Goal: Task Accomplishment & Management: Manage account settings

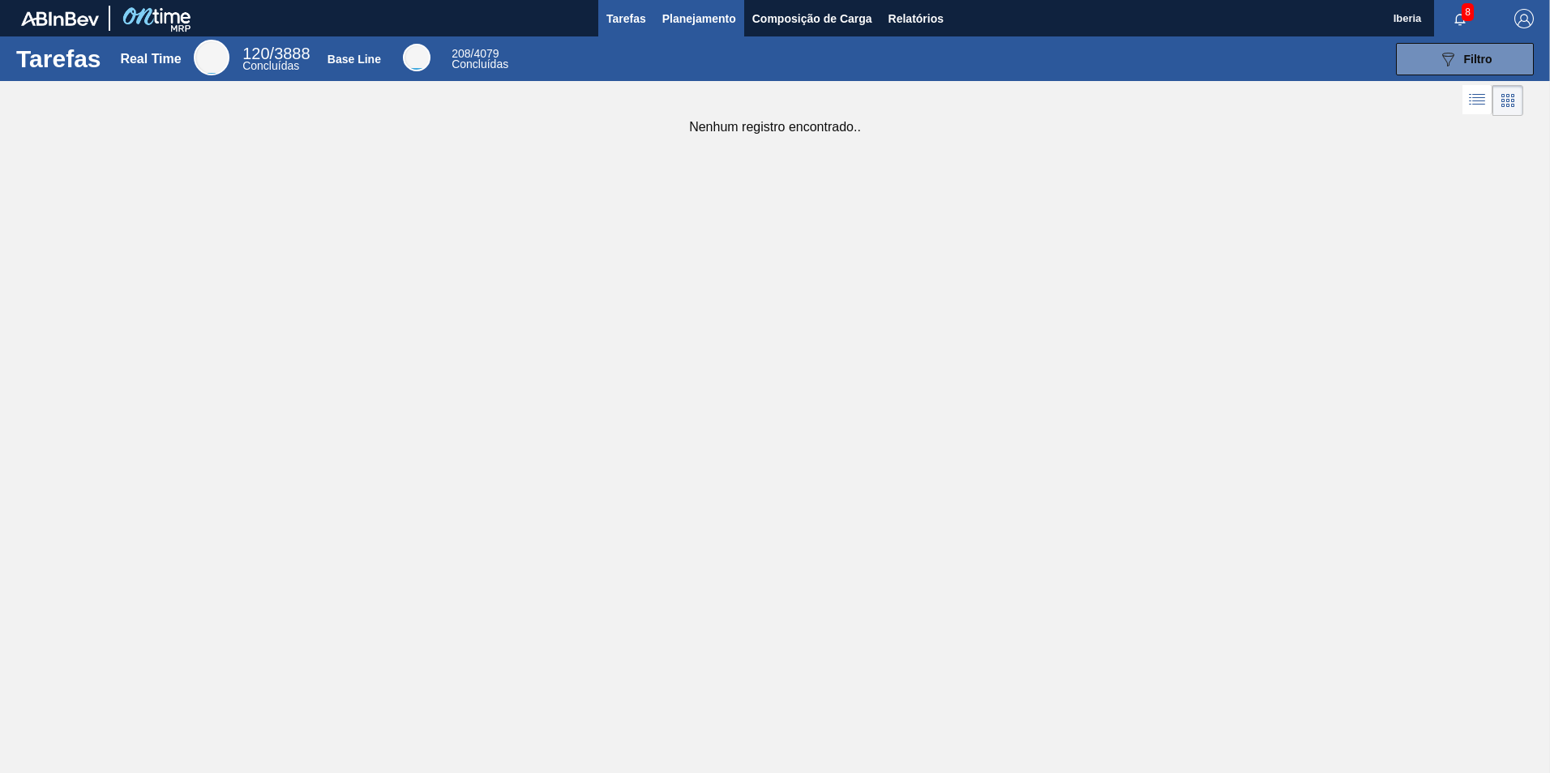
click at [716, 20] on span "Planejamento" at bounding box center [699, 18] width 74 height 19
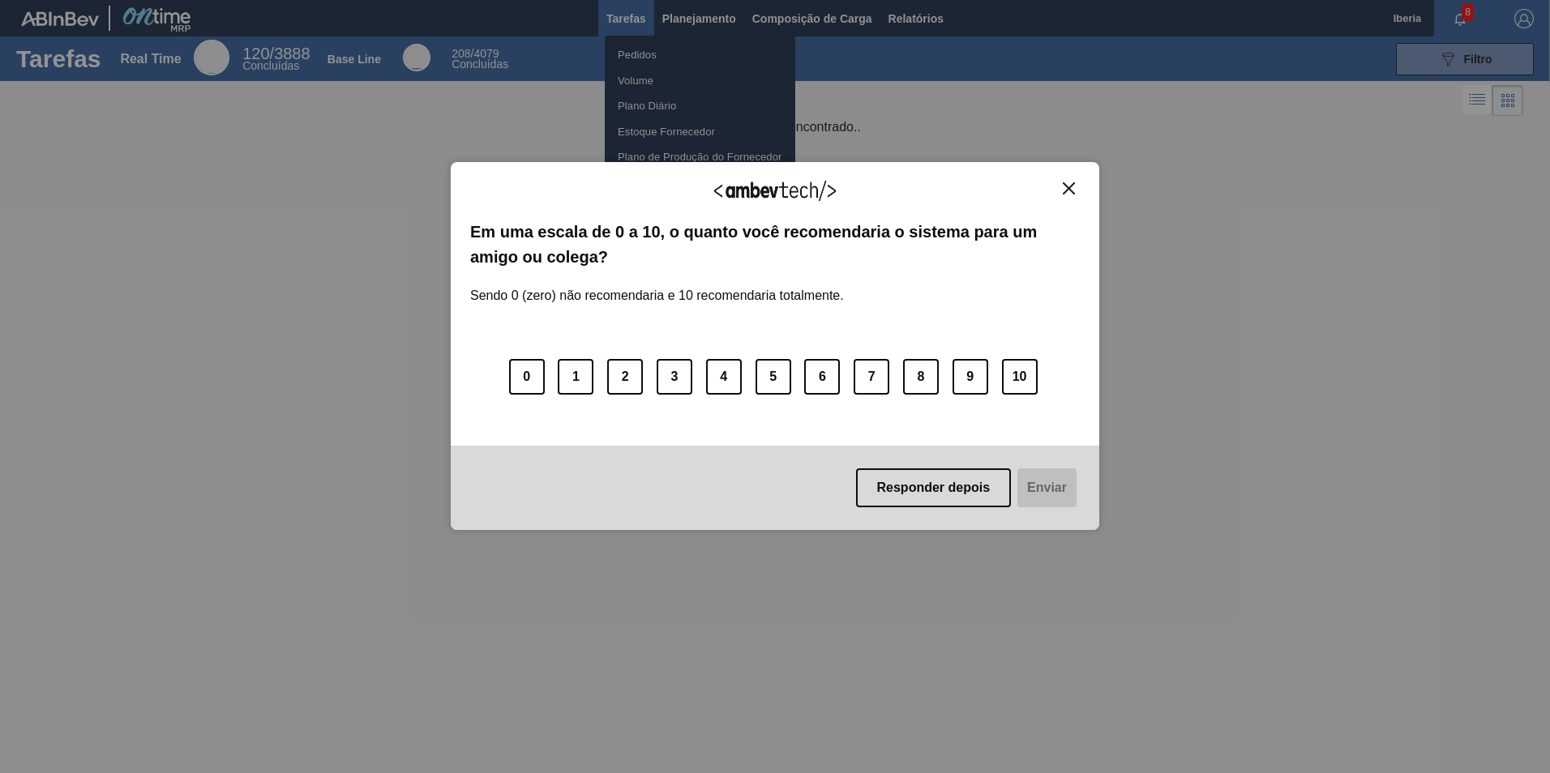
click at [1072, 187] on img "Close" at bounding box center [1069, 188] width 12 height 12
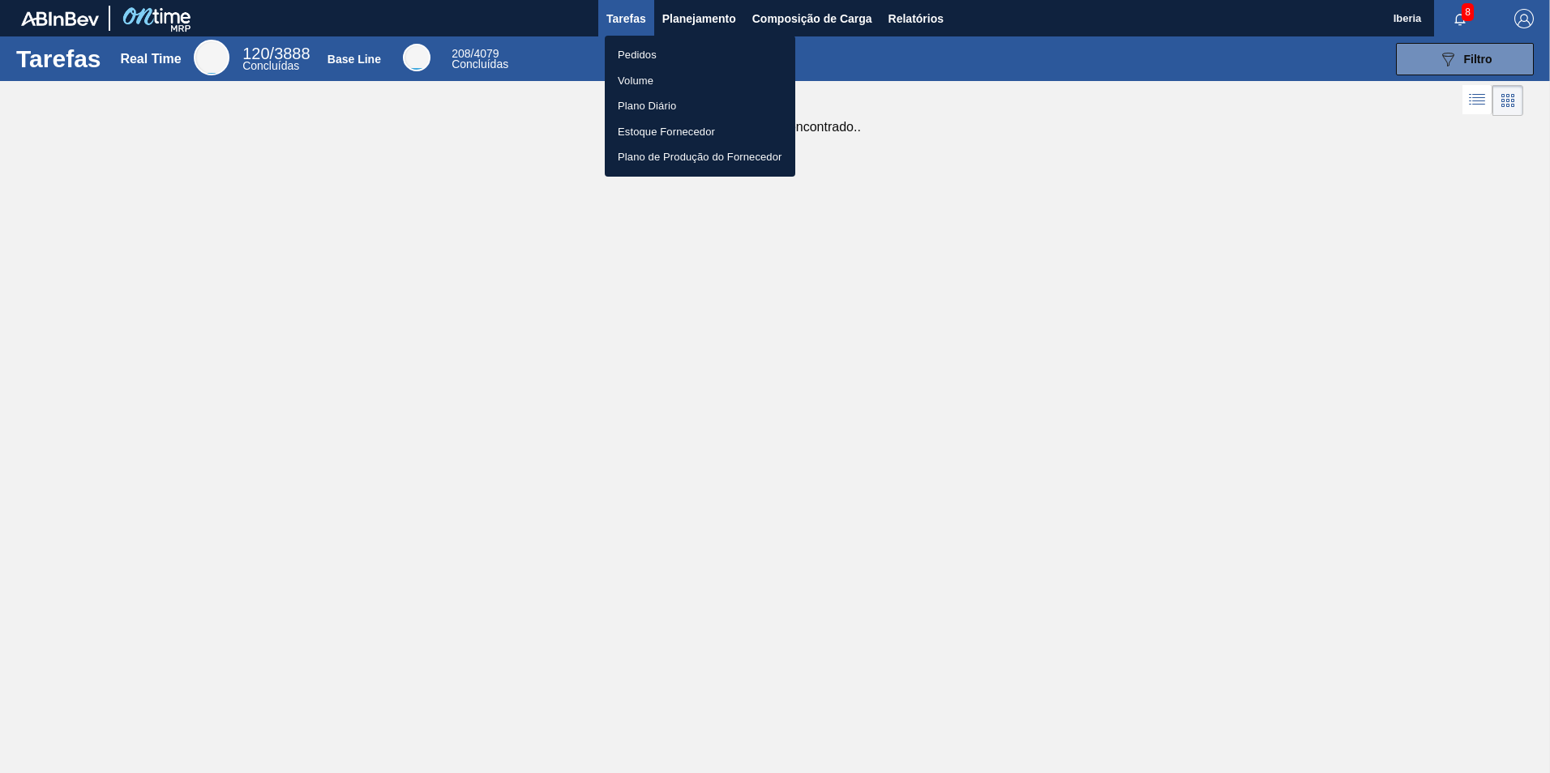
click at [682, 56] on li "Pedidos" at bounding box center [700, 55] width 190 height 26
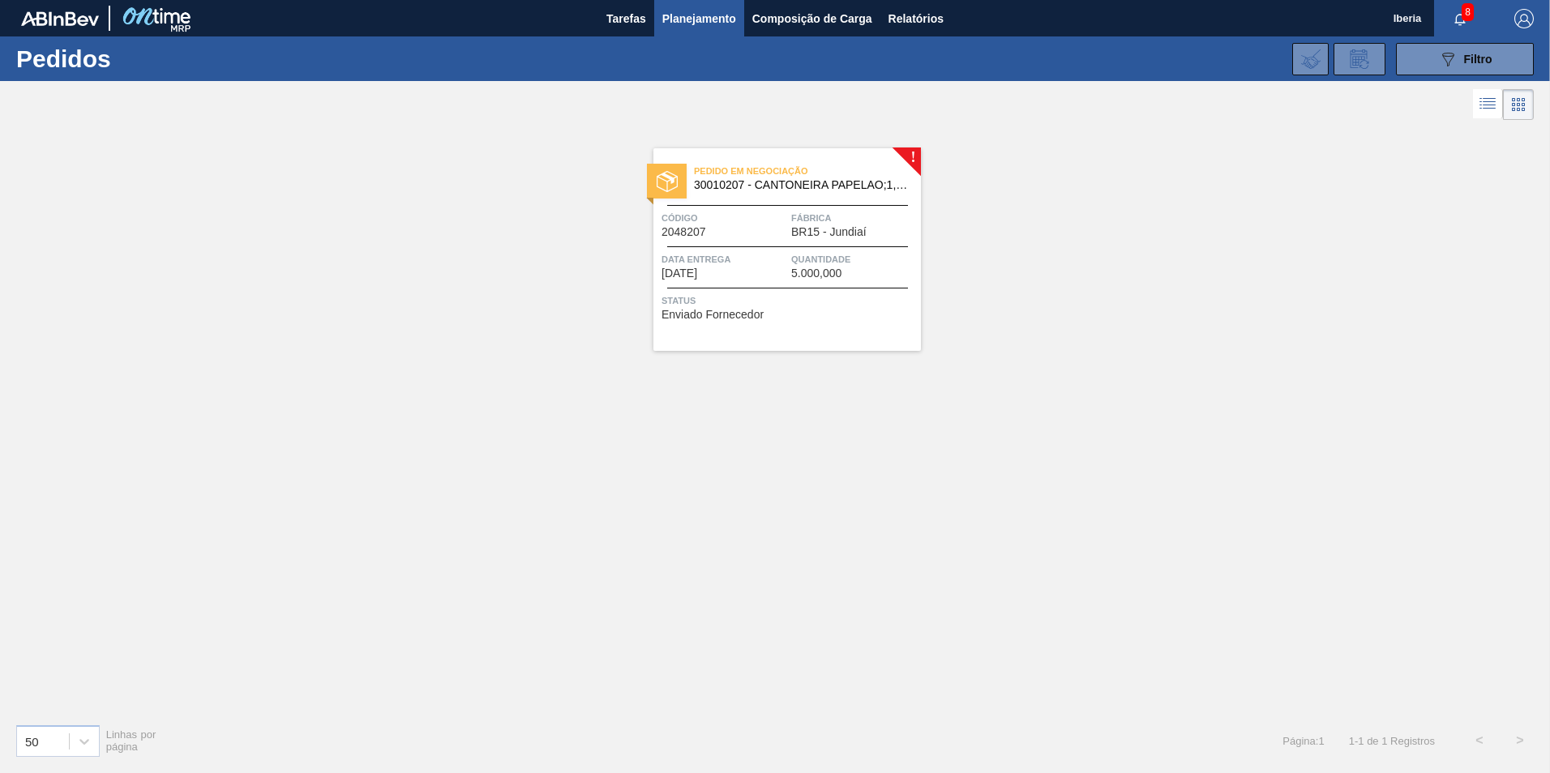
click at [712, 179] on span "Pedido em Negociação" at bounding box center [807, 171] width 227 height 16
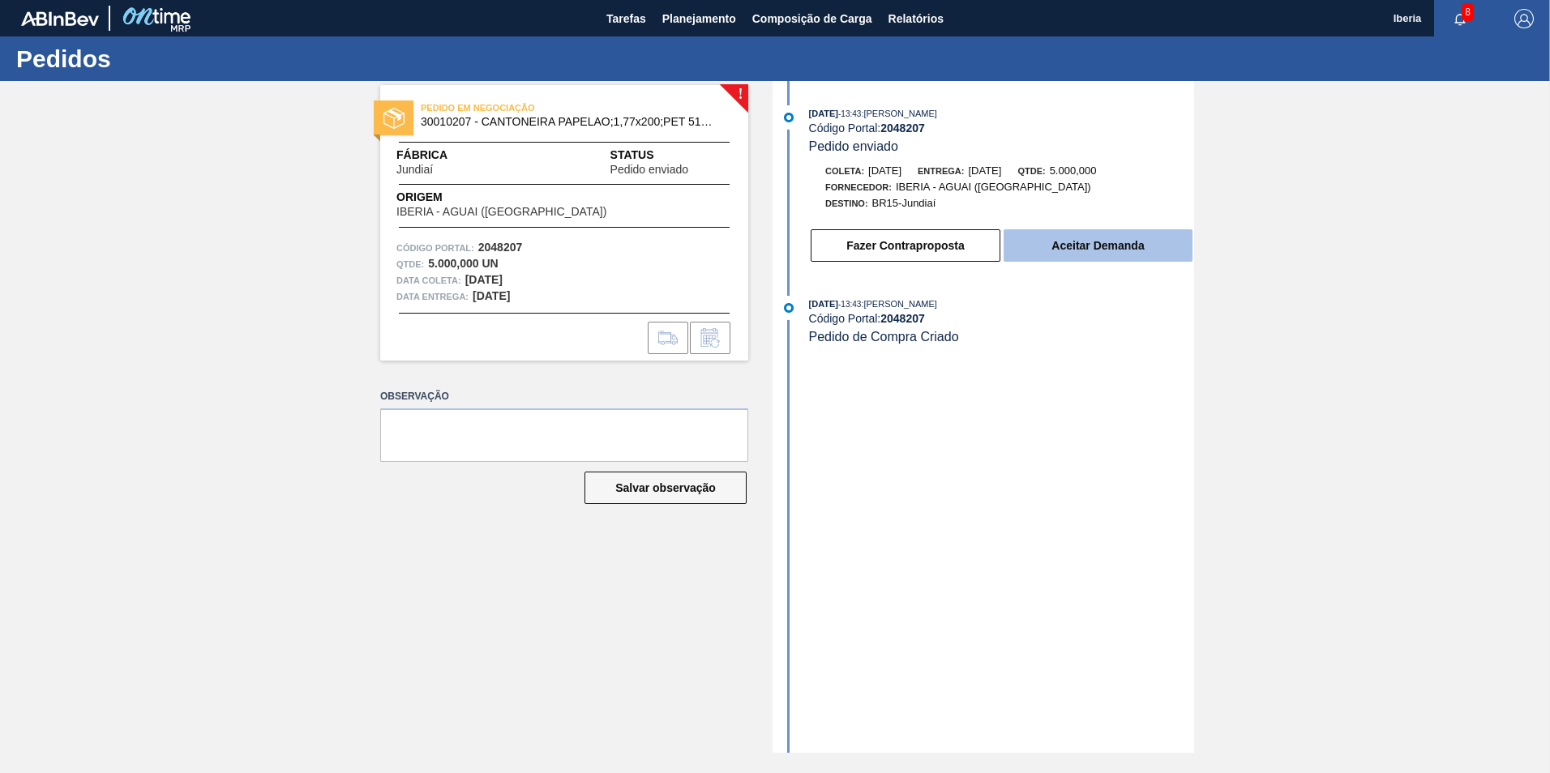
click at [1147, 244] on button "Aceitar Demanda" at bounding box center [1097, 245] width 189 height 32
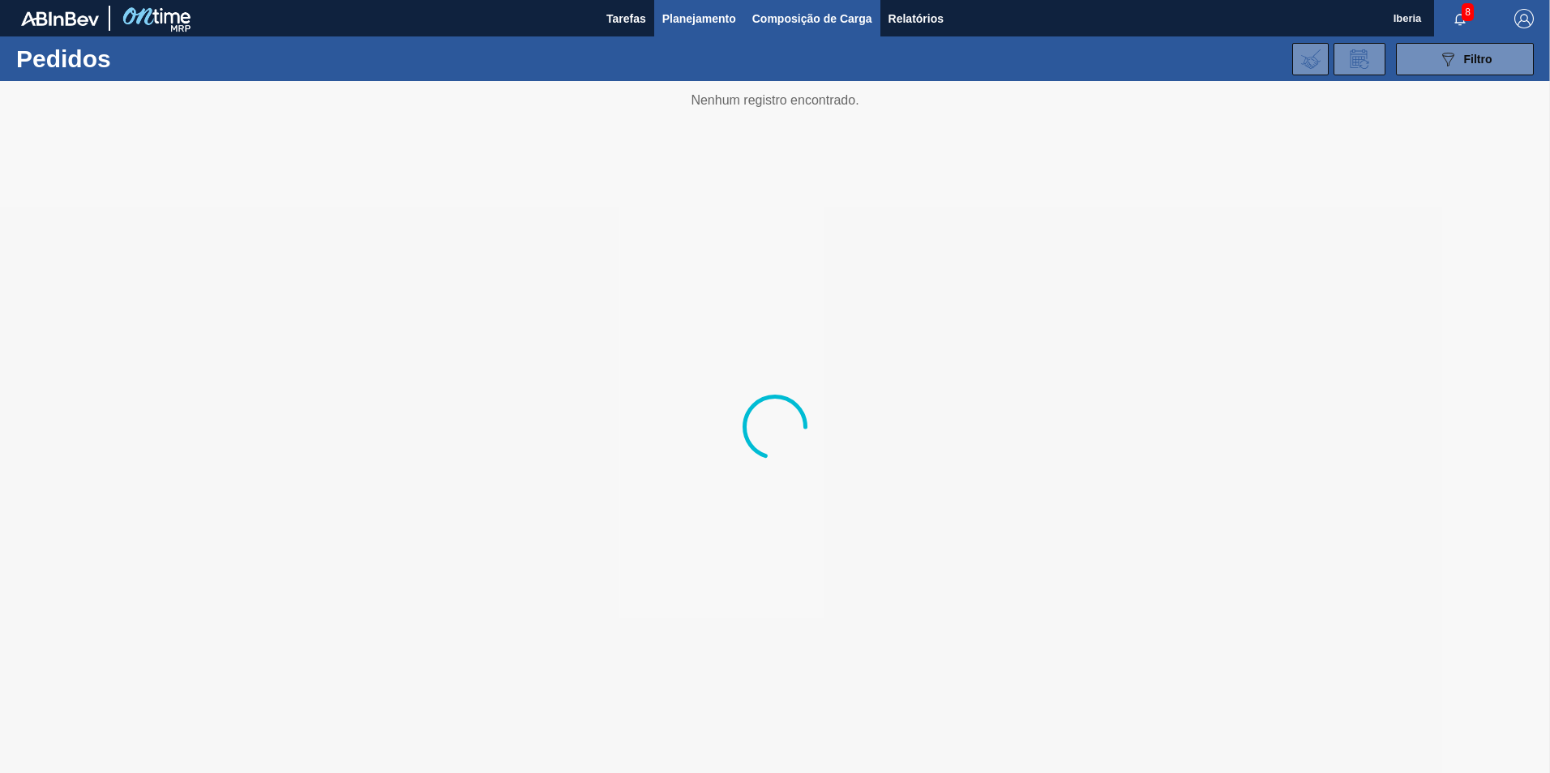
click at [775, 23] on span "Composição de Carga" at bounding box center [812, 18] width 120 height 19
click at [698, 24] on span "Planejamento" at bounding box center [699, 18] width 74 height 19
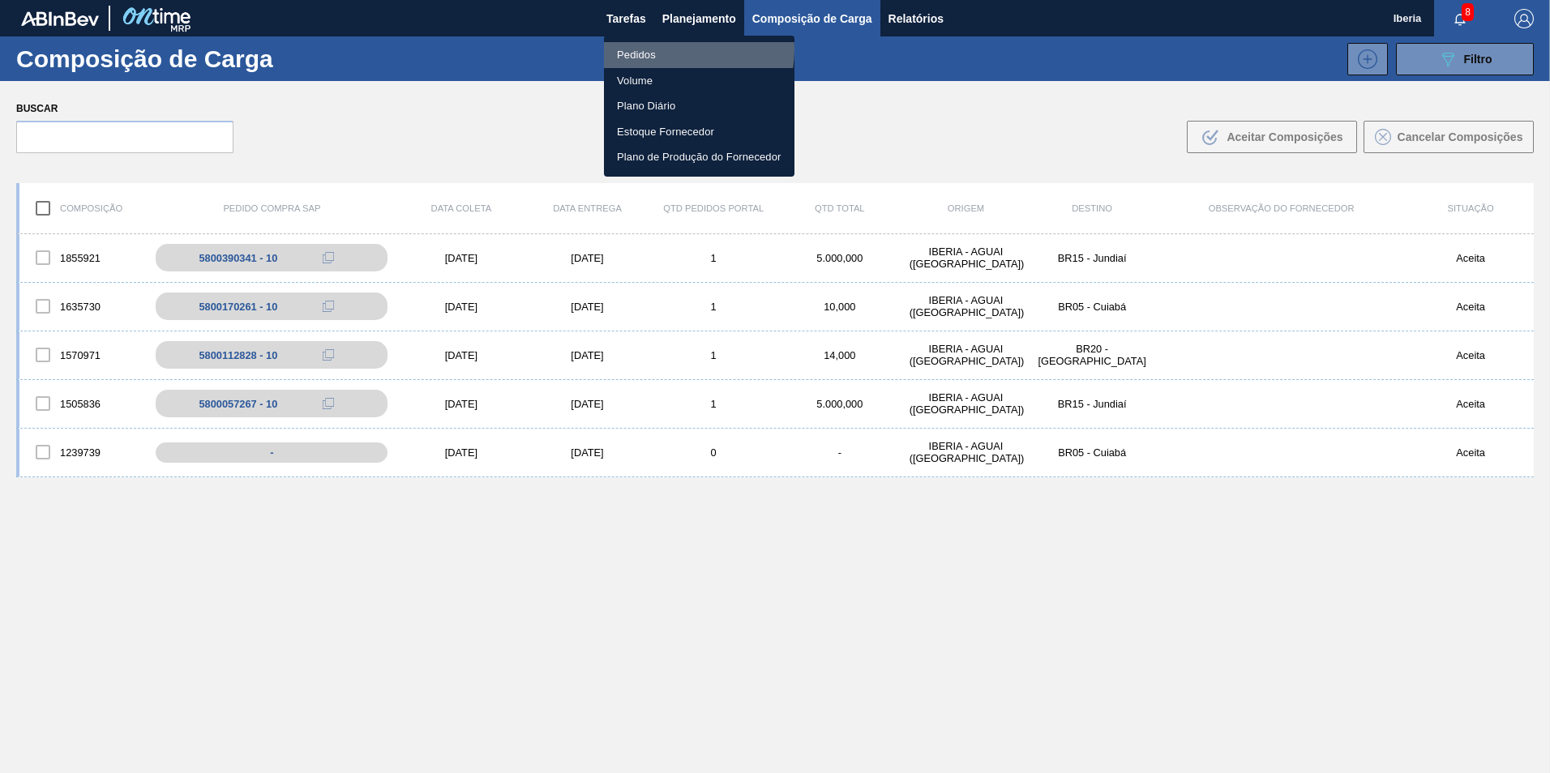
click at [665, 49] on li "Pedidos" at bounding box center [699, 55] width 190 height 26
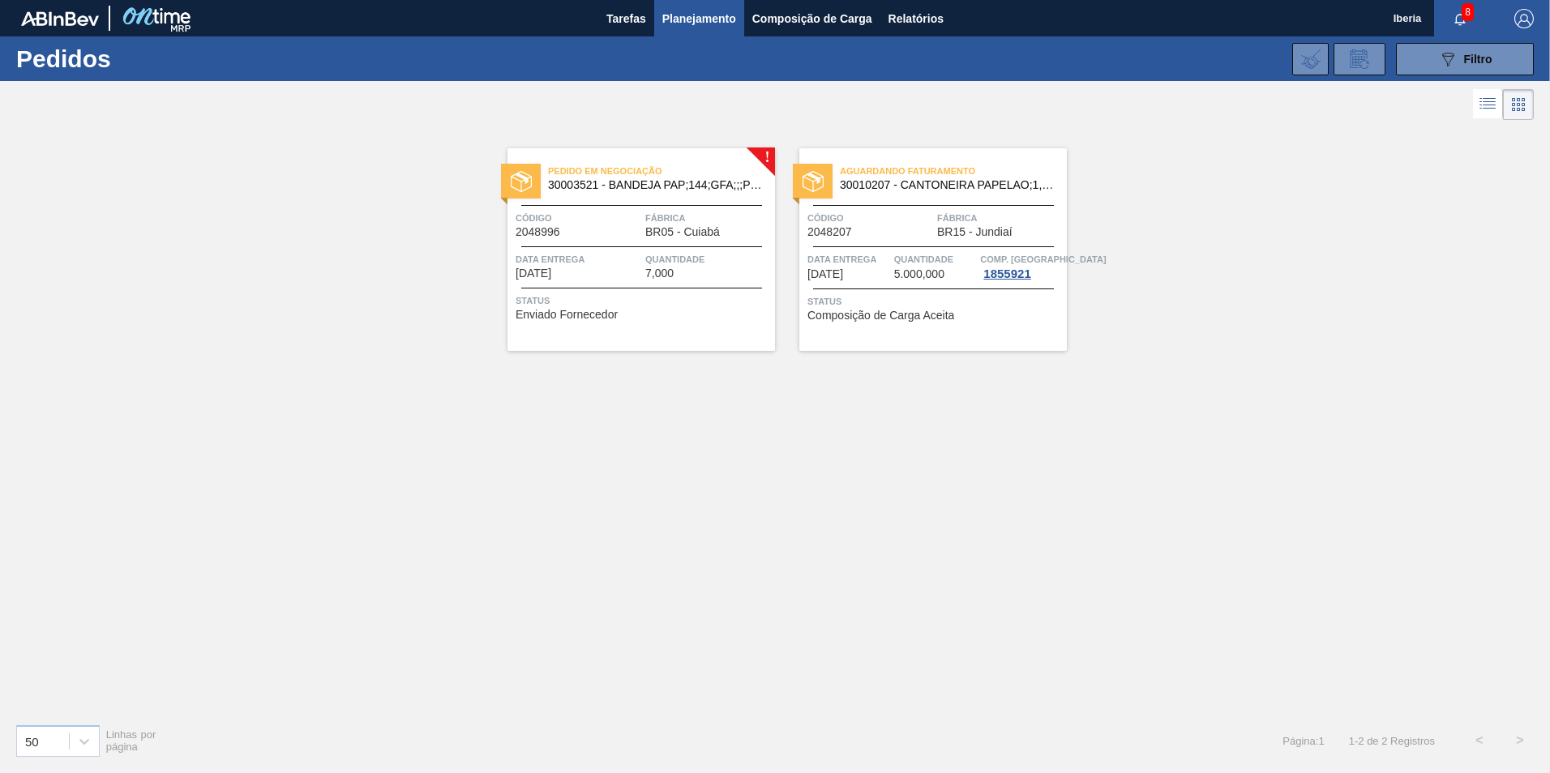
click at [883, 166] on span "Aguardando Faturamento" at bounding box center [953, 171] width 227 height 16
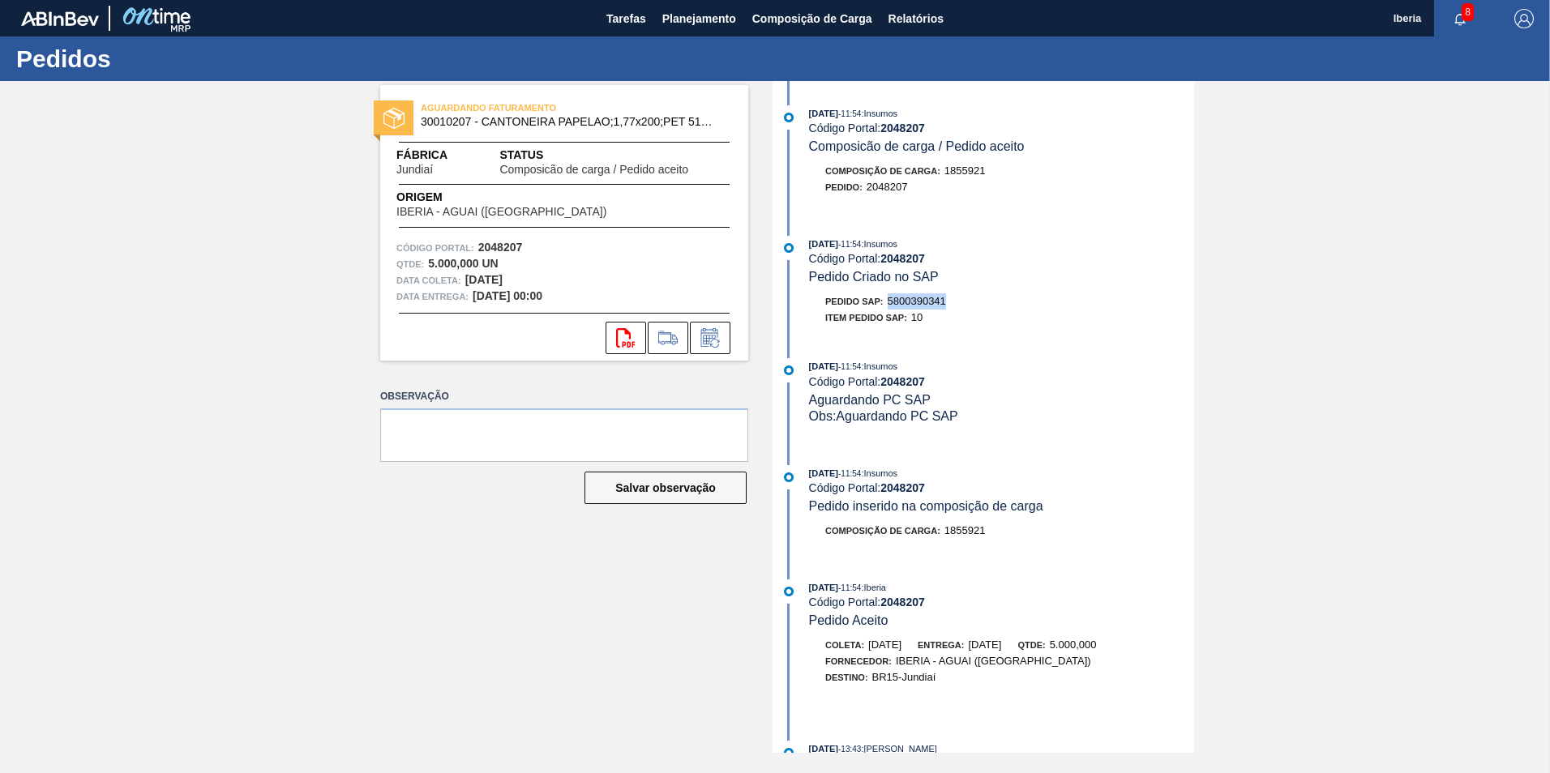
drag, startPoint x: 890, startPoint y: 297, endPoint x: 954, endPoint y: 301, distance: 64.2
click at [954, 301] on div "Pedido SAP: 5800390341" at bounding box center [1001, 301] width 385 height 16
copy span "5800390341"
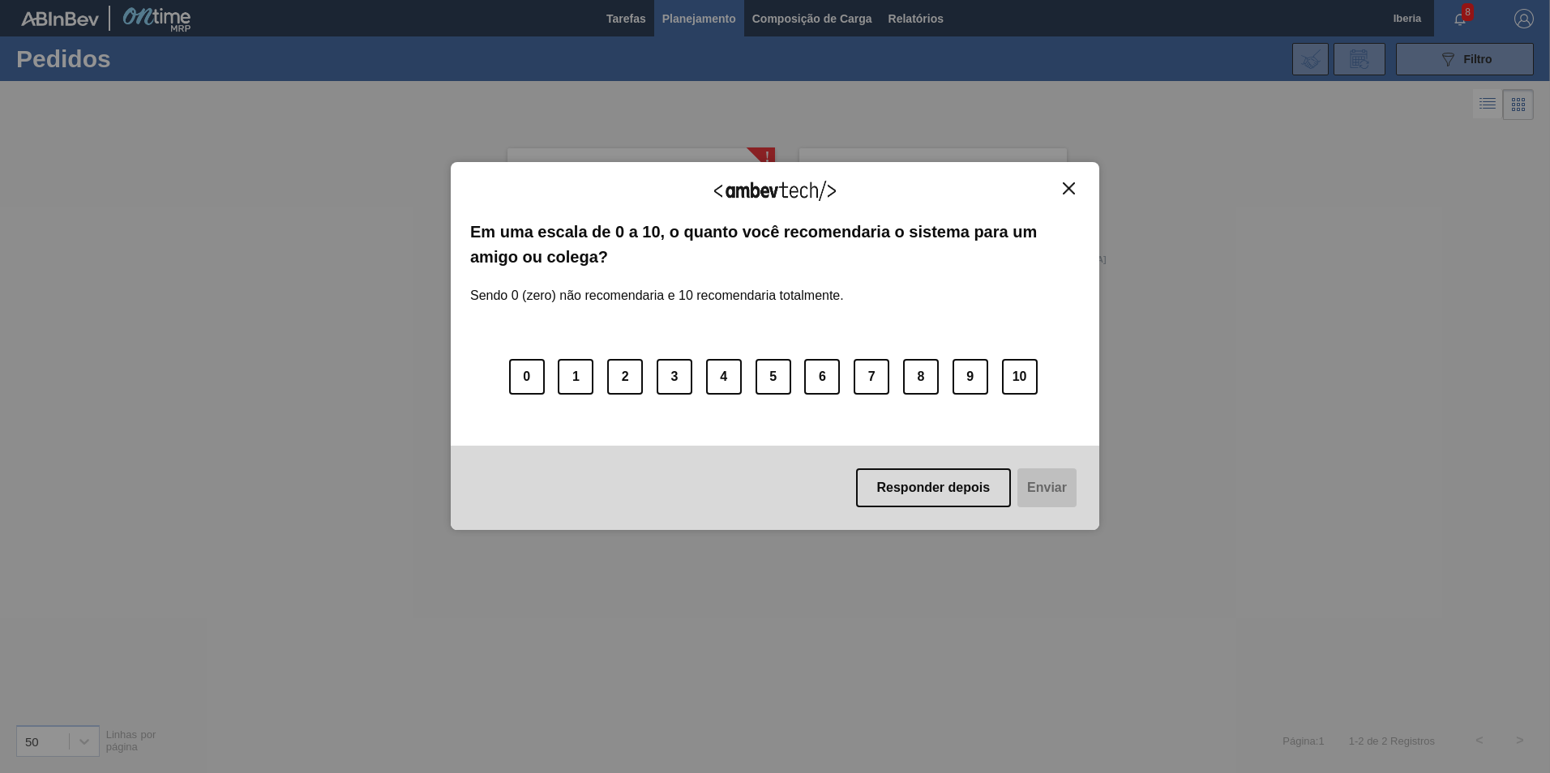
click at [1076, 187] on button "Close" at bounding box center [1069, 189] width 22 height 14
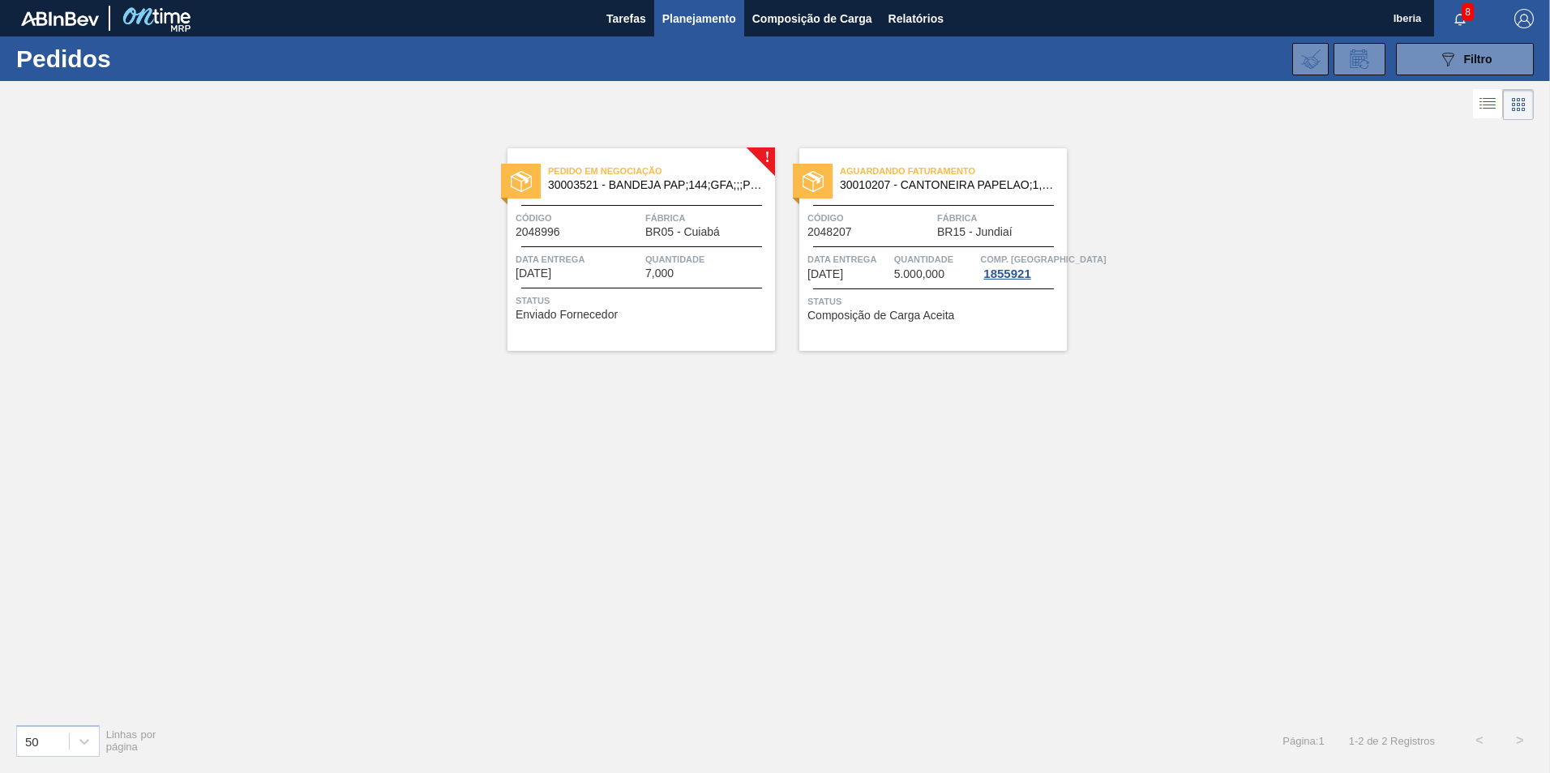
click at [597, 213] on span "Código" at bounding box center [579, 218] width 126 height 16
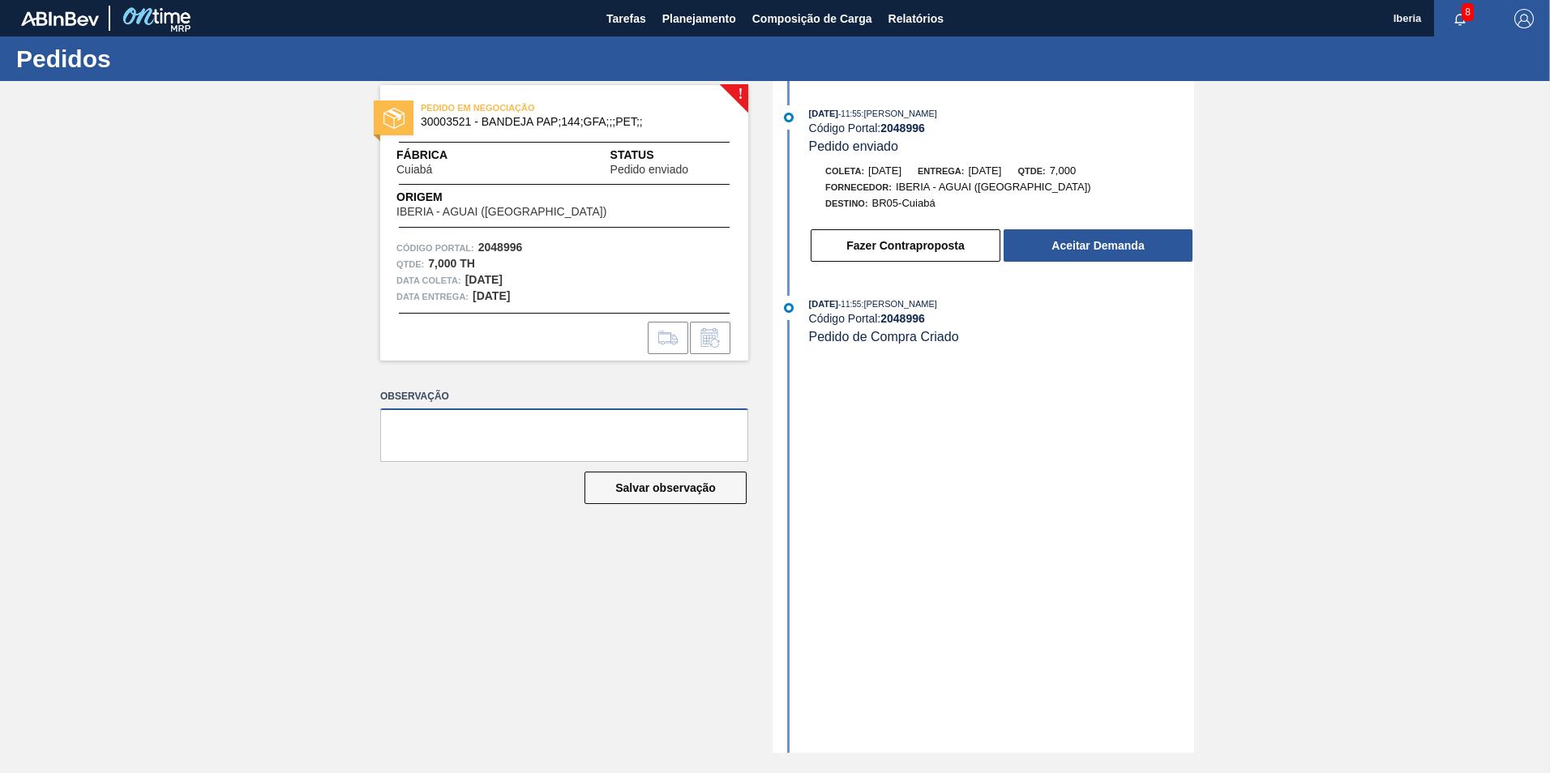
click at [603, 439] on textarea at bounding box center [564, 435] width 368 height 53
click at [960, 242] on button "Fazer Contraproposta" at bounding box center [906, 245] width 190 height 32
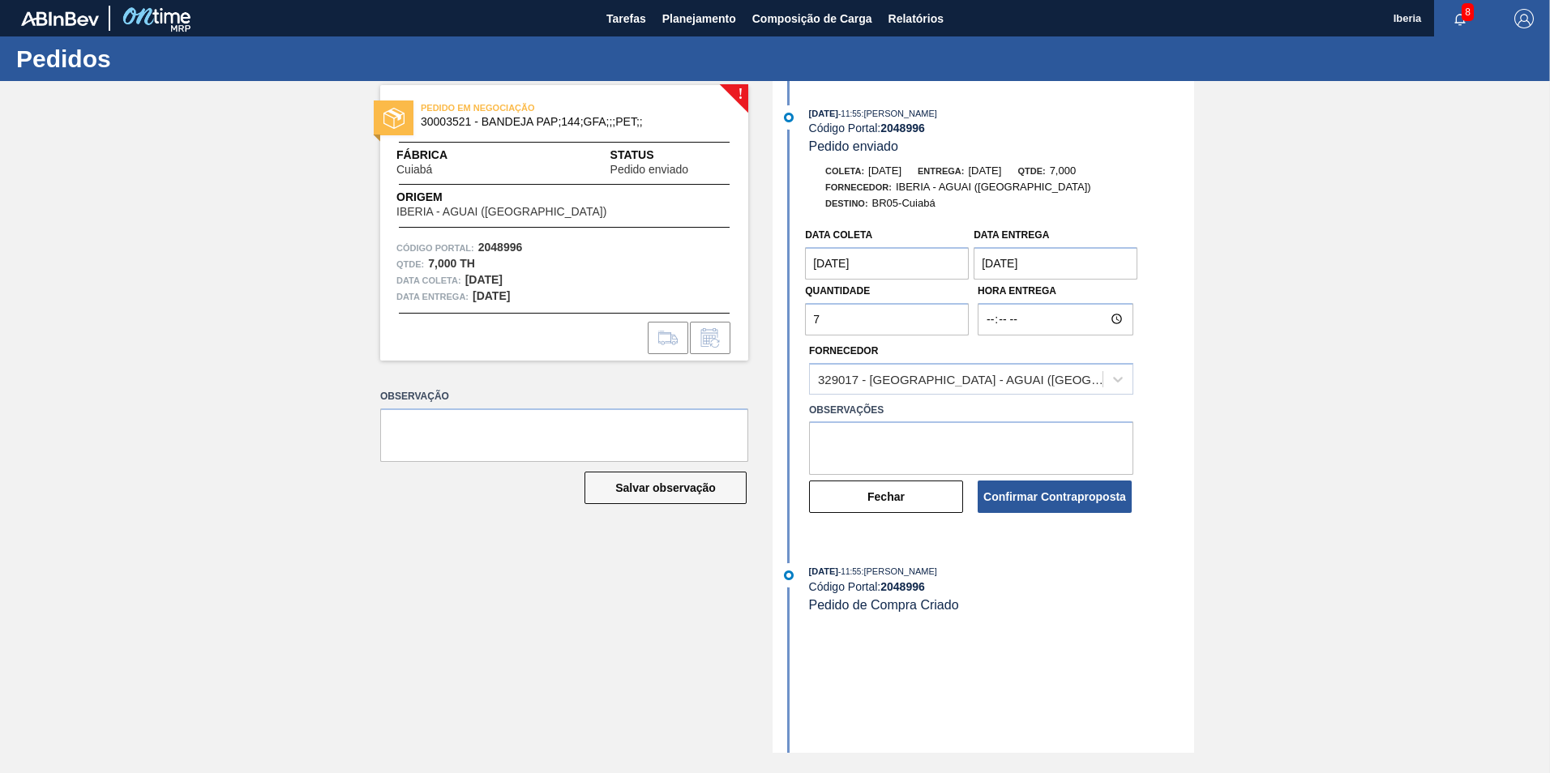
drag, startPoint x: 823, startPoint y: 319, endPoint x: 813, endPoint y: 319, distance: 9.7
click at [814, 319] on input "7" at bounding box center [887, 319] width 164 height 32
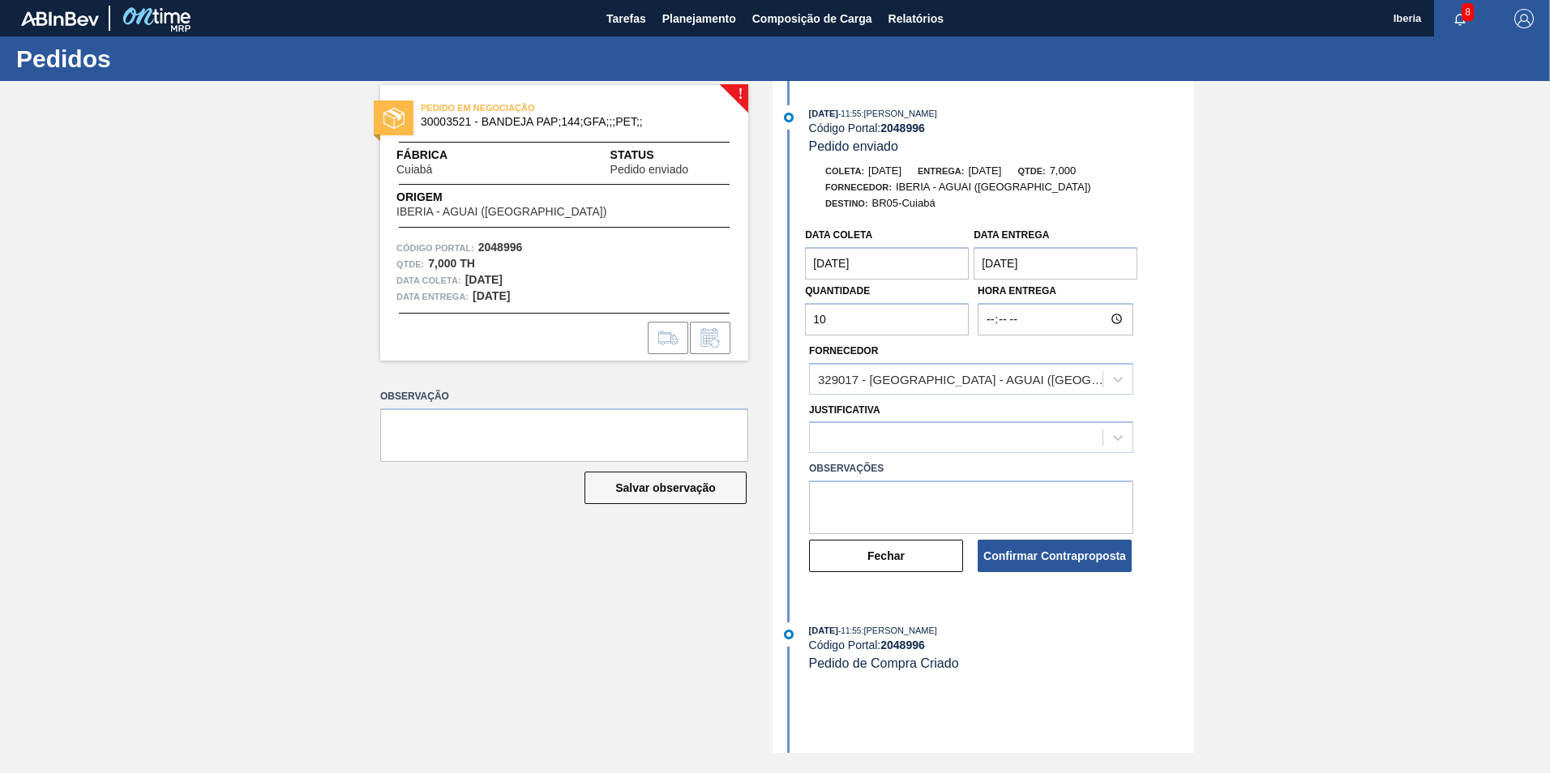
type input "10"
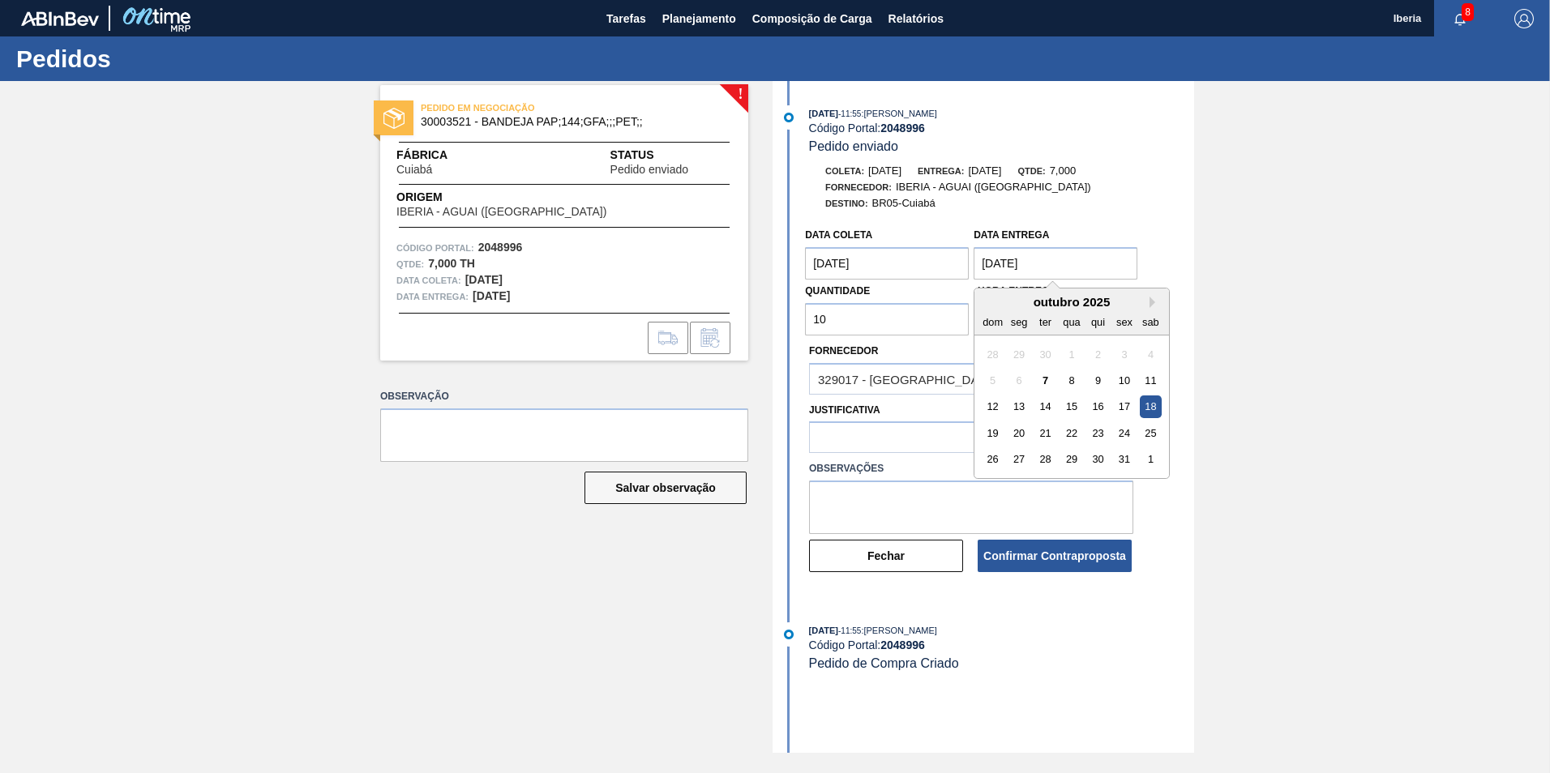
drag, startPoint x: 993, startPoint y: 258, endPoint x: 978, endPoint y: 261, distance: 14.9
click at [978, 261] on Entrega "[DATE]" at bounding box center [1055, 263] width 164 height 32
click at [1098, 406] on div "16" at bounding box center [1098, 407] width 22 height 22
type Entrega "[DATE]"
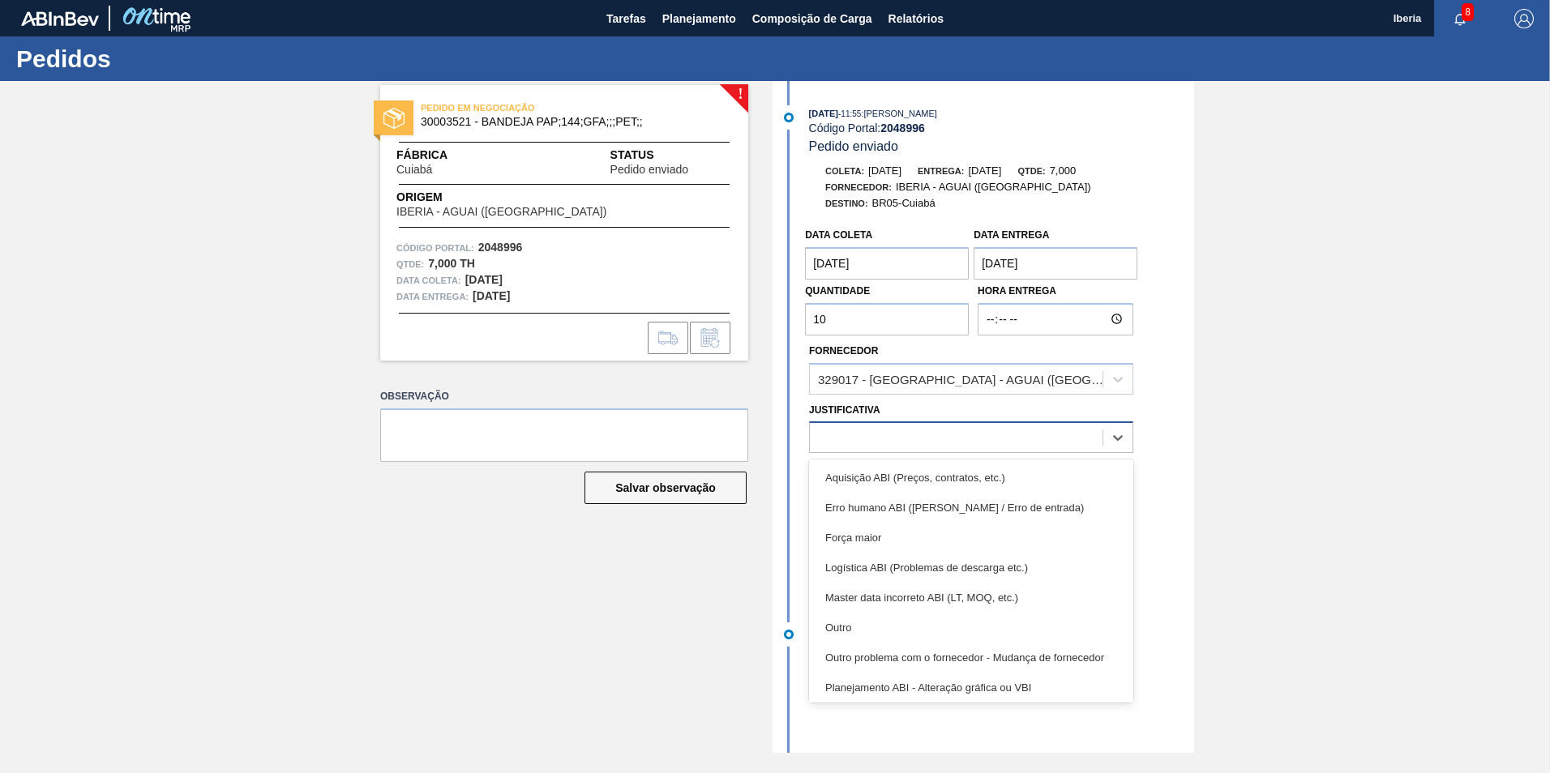
click at [879, 434] on div at bounding box center [956, 438] width 293 height 24
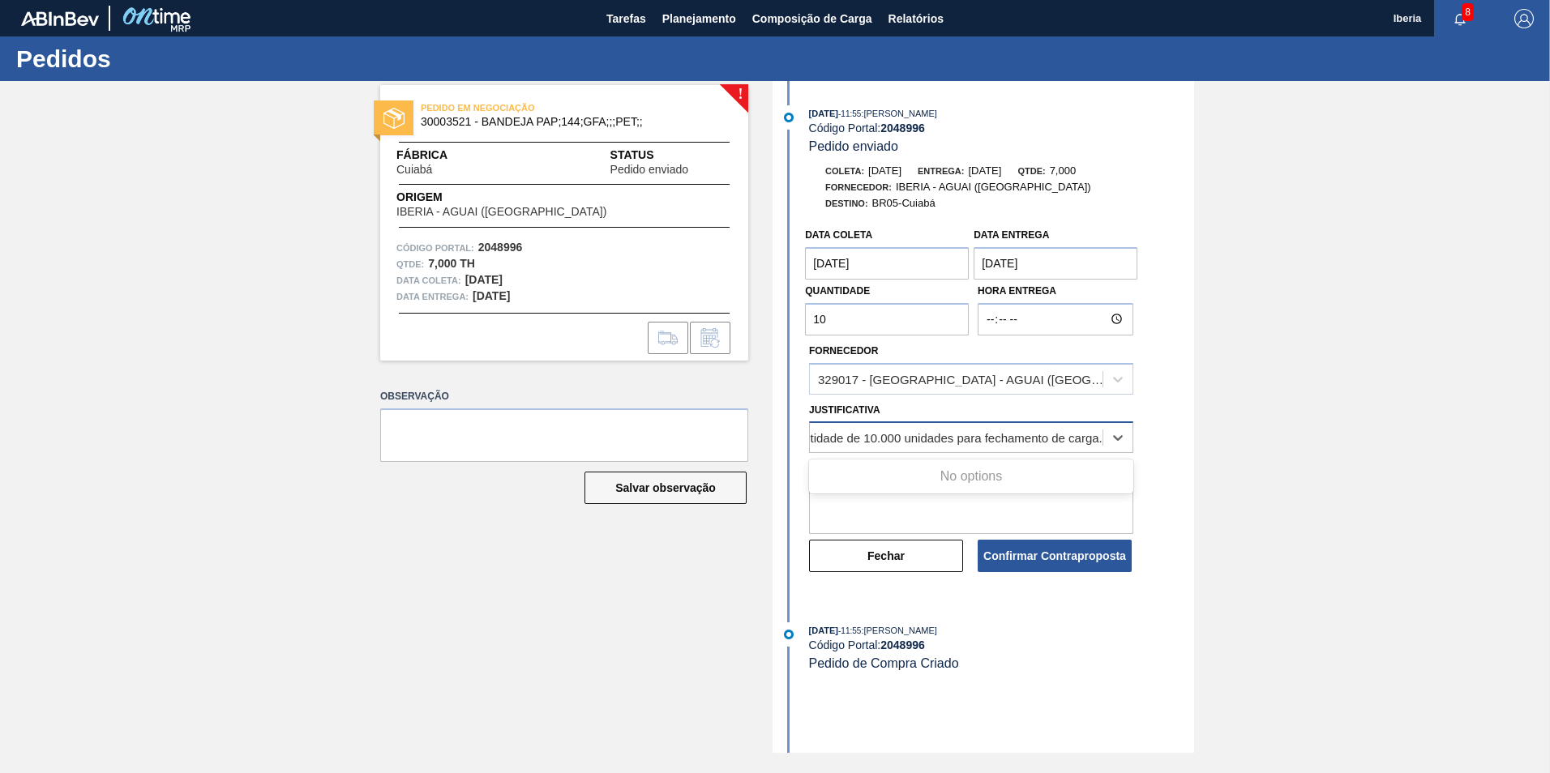
scroll to position [0, 375]
type input "Conforme negociado junto ao Cezar, estamos considerando a quantidade de 10.000 …"
click at [1060, 545] on button "Confirmar Contraproposta" at bounding box center [1055, 556] width 154 height 32
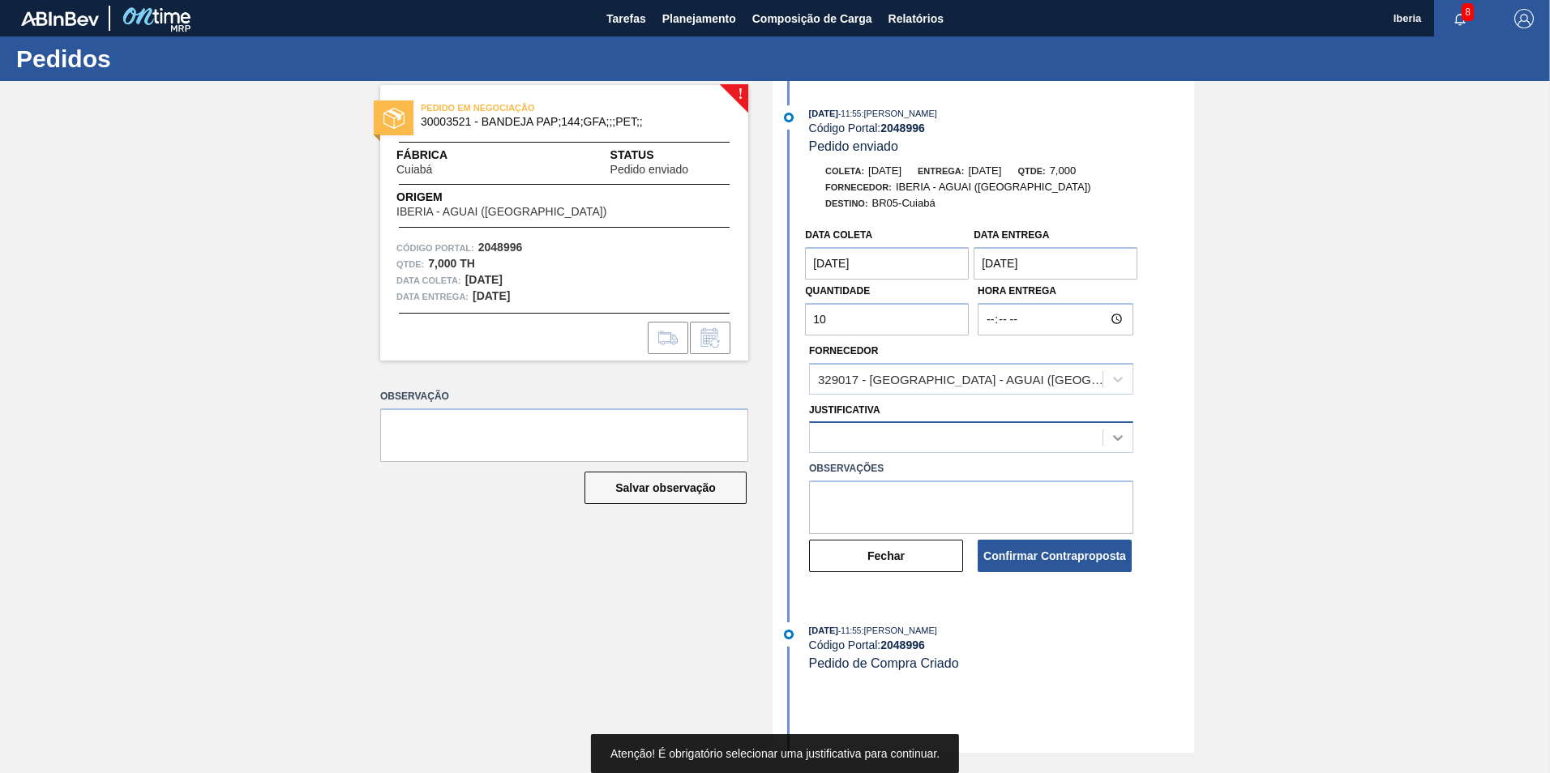
click at [1114, 435] on icon at bounding box center [1118, 438] width 16 height 16
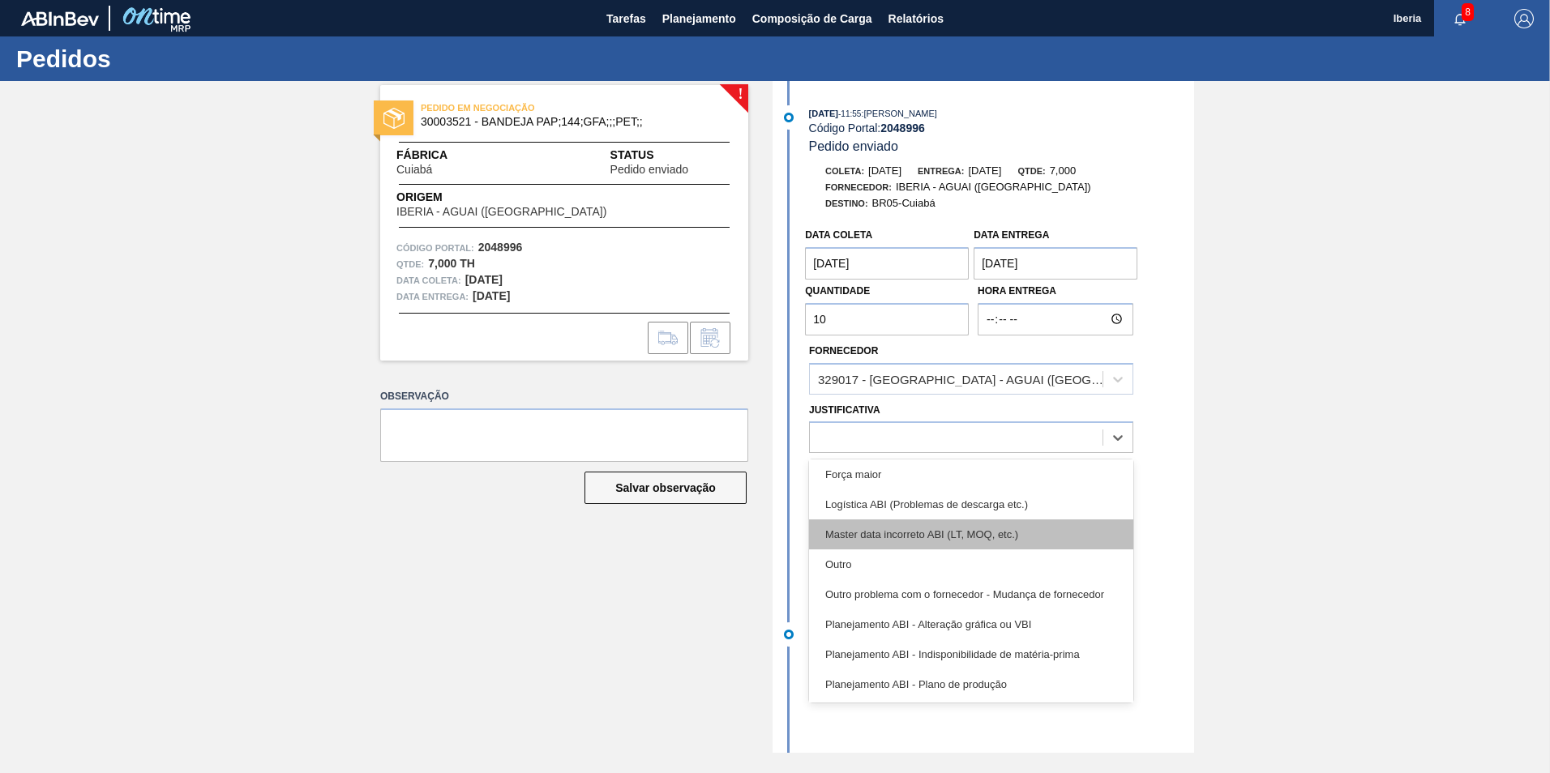
scroll to position [60, 0]
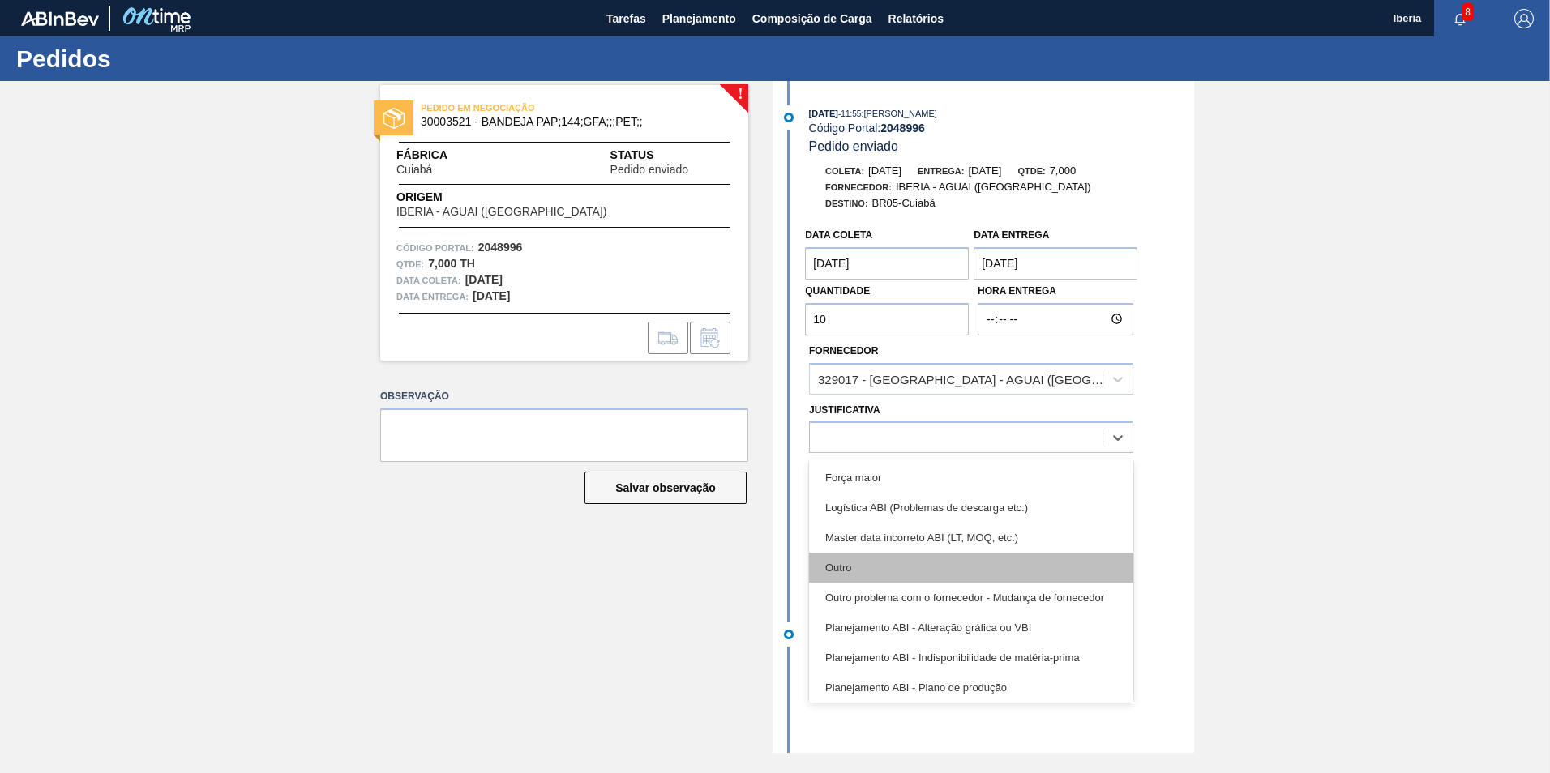
click at [892, 558] on div "Outro" at bounding box center [971, 568] width 324 height 30
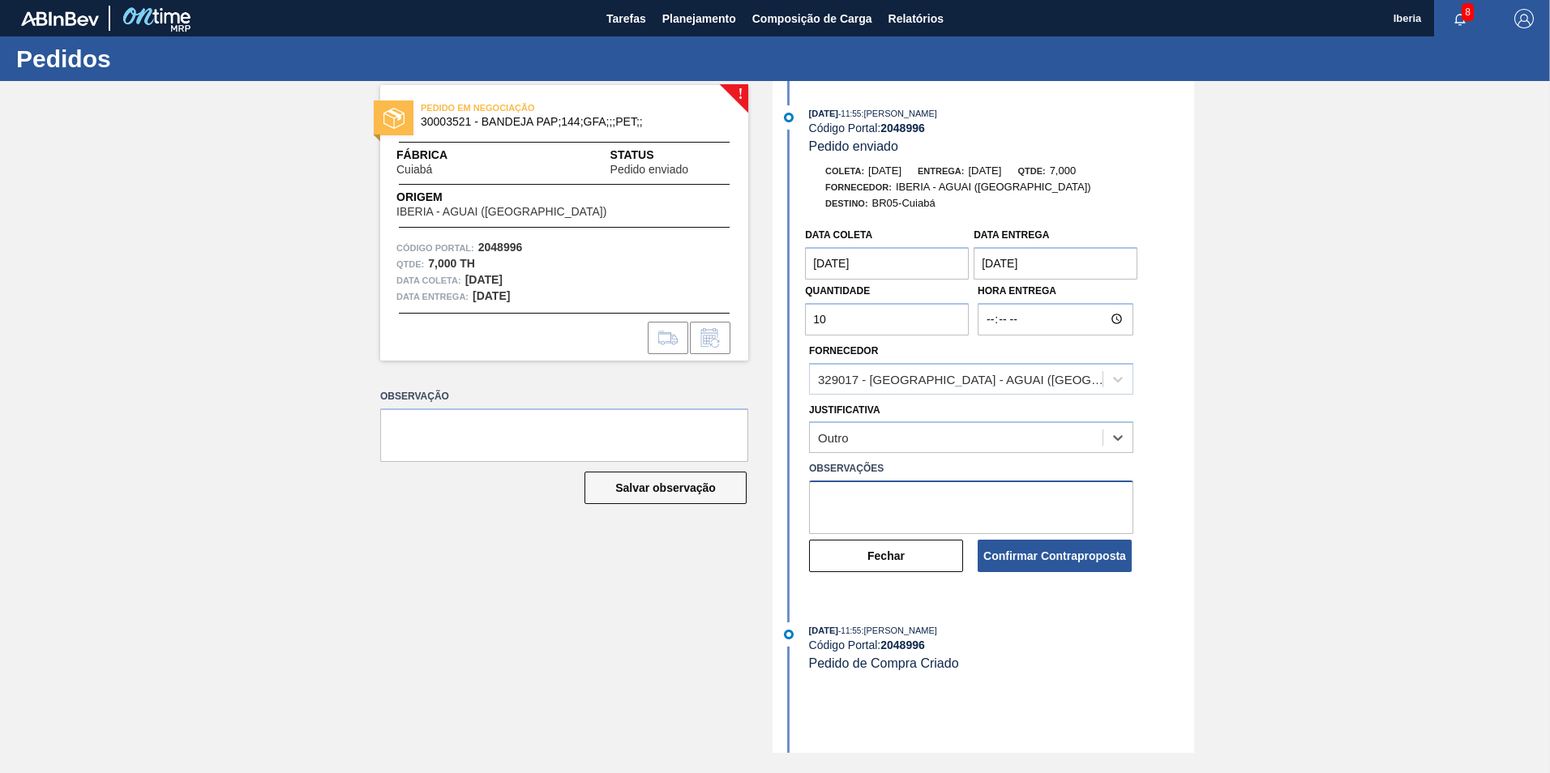
click at [871, 490] on textarea at bounding box center [971, 507] width 324 height 53
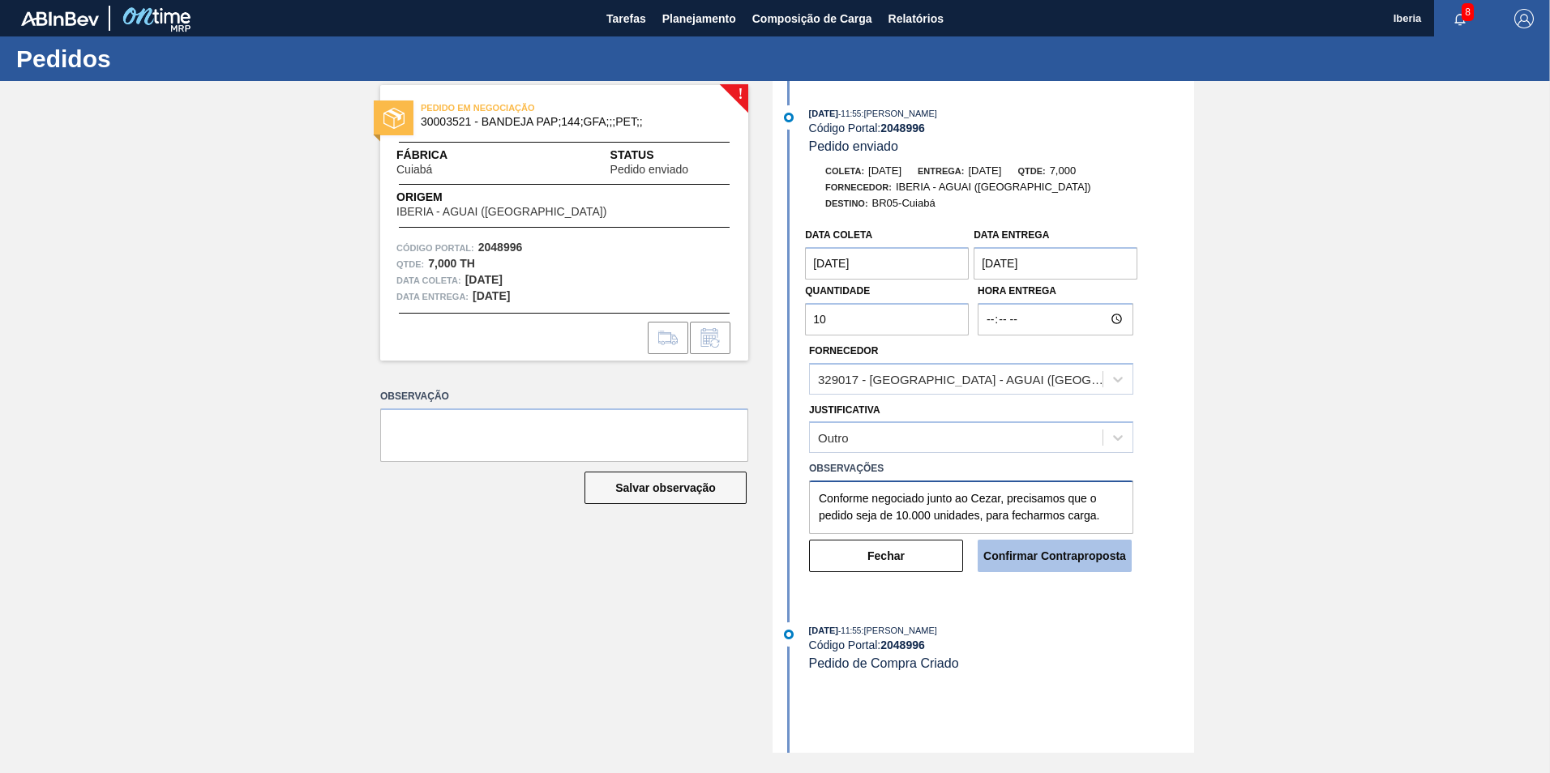
type textarea "Conforme negociado junto ao Cezar, precisamos que o pedido seja de 10.000 unida…"
click at [1067, 553] on button "Confirmar Contraproposta" at bounding box center [1055, 556] width 154 height 32
